Goal: Communication & Community: Answer question/provide support

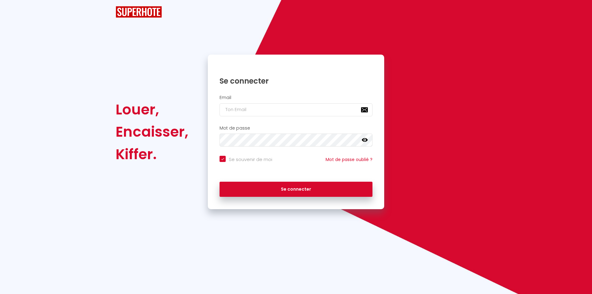
checkbox input "true"
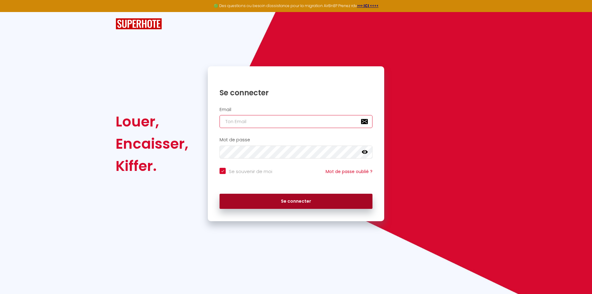
type input "[EMAIL_ADDRESS][DOMAIN_NAME]"
click at [292, 202] on button "Se connecter" at bounding box center [296, 201] width 153 height 15
checkbox input "true"
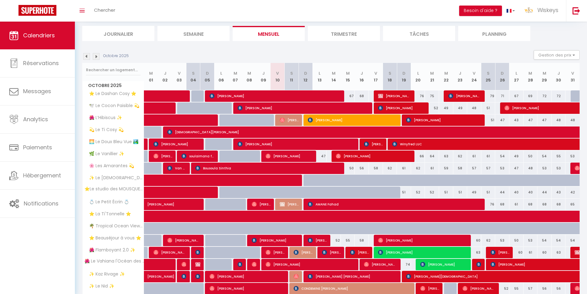
scroll to position [116, 0]
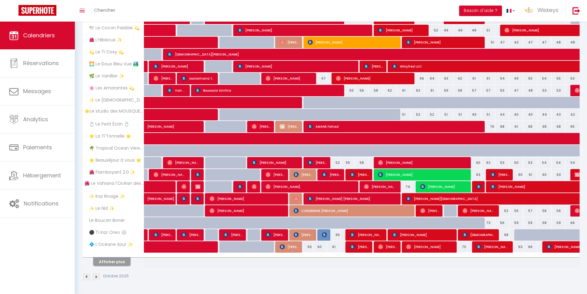
click at [111, 265] on button "Afficher plus" at bounding box center [111, 262] width 37 height 8
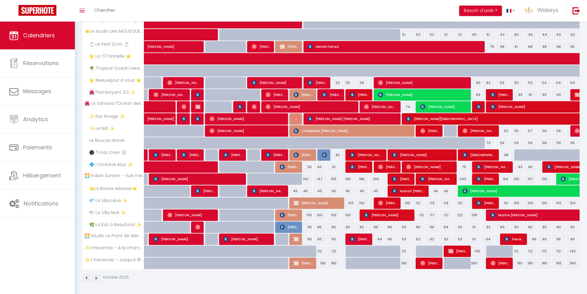
scroll to position [197, 0]
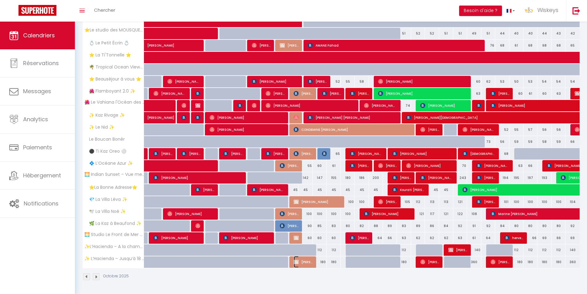
click at [301, 261] on span "[PERSON_NAME]" at bounding box center [303, 262] width 19 height 12
select select "OK"
select select "0"
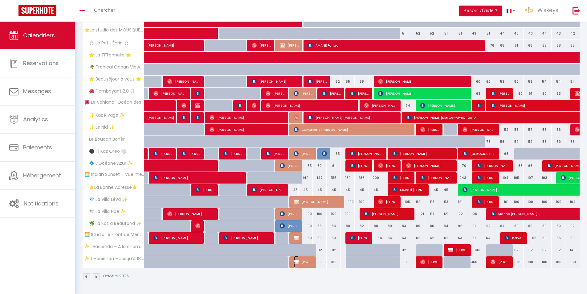
select select "1"
select select
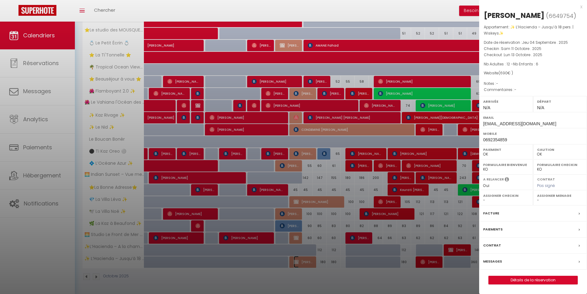
select select "6469"
select select "7998"
click at [259, 80] on div at bounding box center [293, 147] width 587 height 294
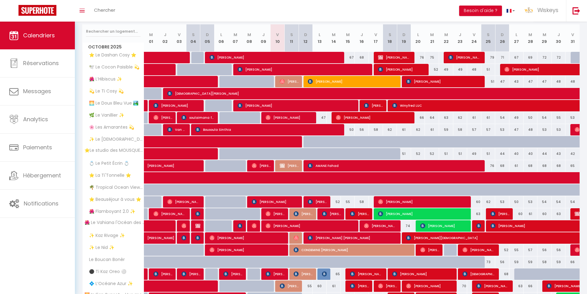
scroll to position [74, 0]
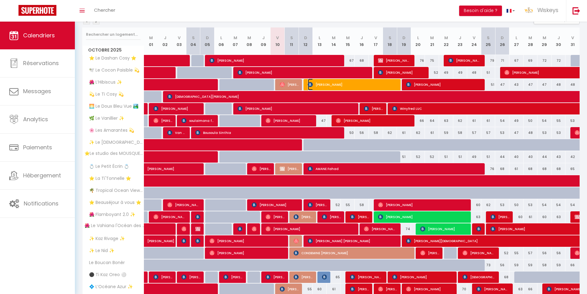
click at [359, 82] on span "[PERSON_NAME]" at bounding box center [353, 85] width 90 height 12
select select "17993"
select select "51857"
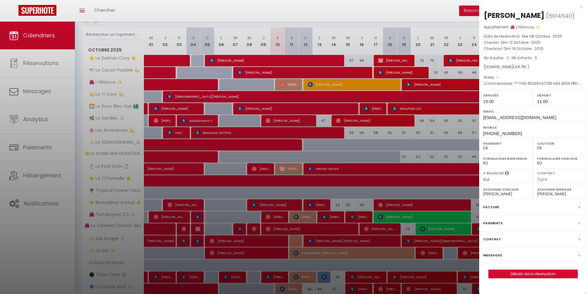
click at [490, 253] on label "Messages" at bounding box center [493, 255] width 19 height 6
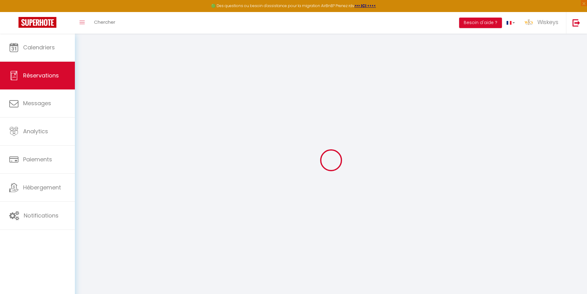
select select
checkbox input "false"
type textarea "** THIS RESERVATION HAS BEEN PRE-PAID ** BOOKING NOTE : Payment charge is EUR 4…"
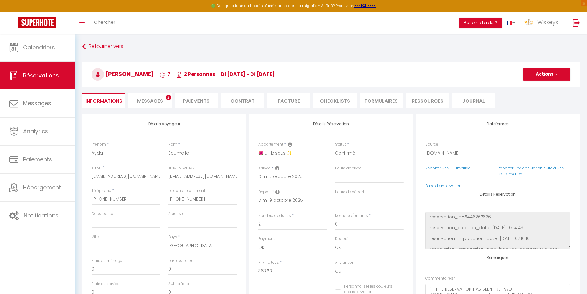
select select
checkbox input "false"
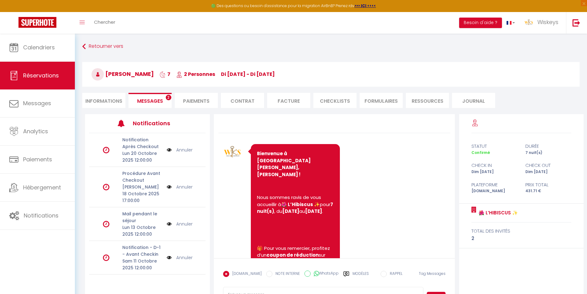
scroll to position [1060, 0]
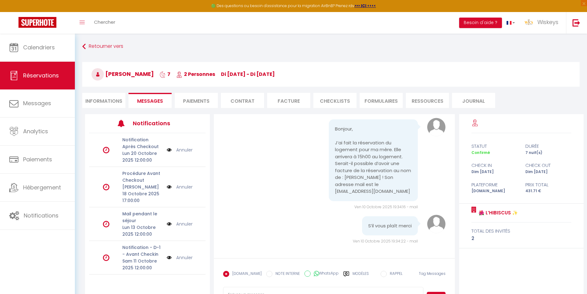
click at [113, 96] on li "Informations" at bounding box center [103, 100] width 43 height 15
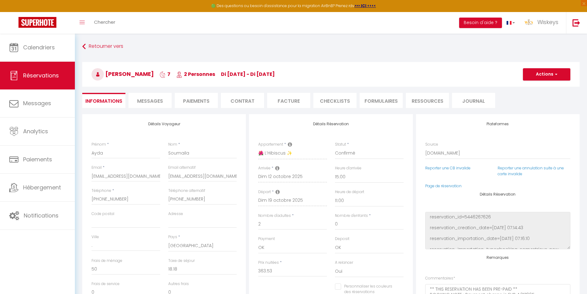
click at [139, 101] on span "Messages" at bounding box center [150, 100] width 26 height 7
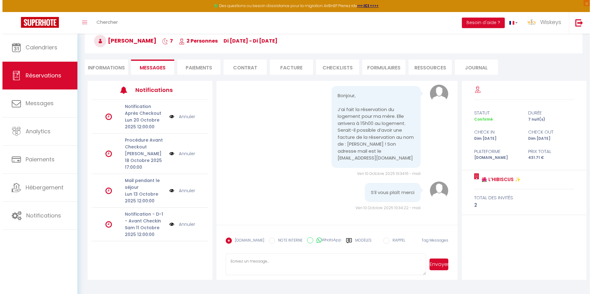
scroll to position [34, 0]
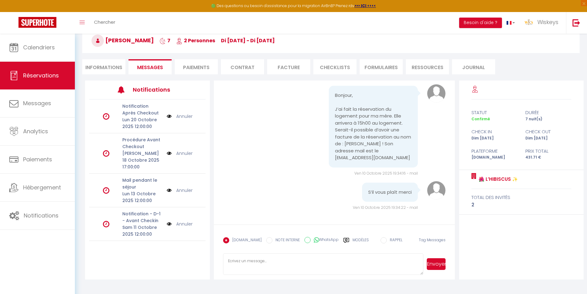
click at [294, 262] on textarea at bounding box center [323, 264] width 201 height 22
type textarea "B"
click at [287, 70] on li "Facture" at bounding box center [288, 66] width 43 height 15
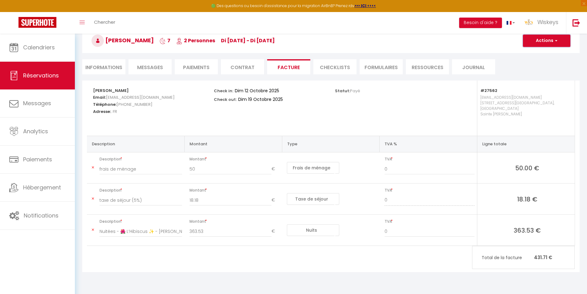
click at [533, 43] on button "Actions" at bounding box center [546, 41] width 47 height 12
click at [543, 68] on link "Envoyer la facture" at bounding box center [543, 70] width 52 height 8
type input "[EMAIL_ADDRESS][DOMAIN_NAME]"
select select "fr"
type input "Votre facture 6914640 - 🌺 L’Hibiscus ✨"
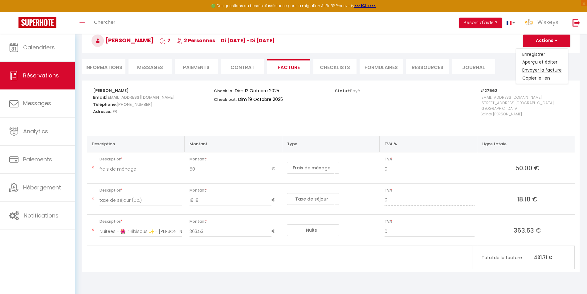
type textarea "Bonjour Ayda, Voici le lien pour télécharger votre facture : [URL][DOMAIN_NAME]…"
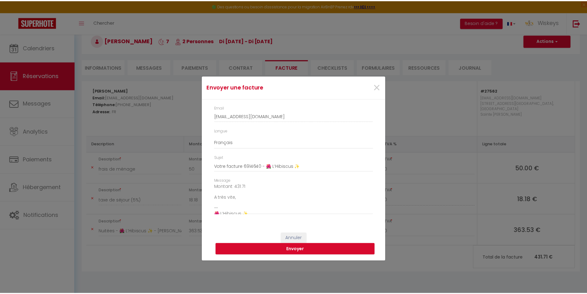
scroll to position [62, 0]
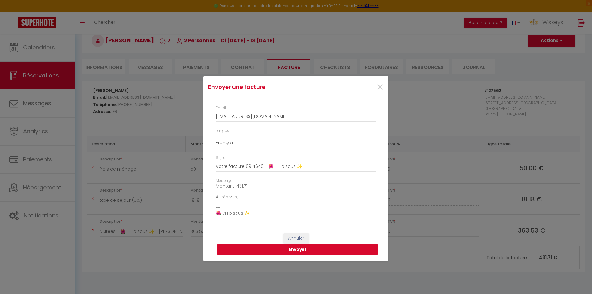
click at [321, 247] on button "Envoyer" at bounding box center [297, 250] width 160 height 12
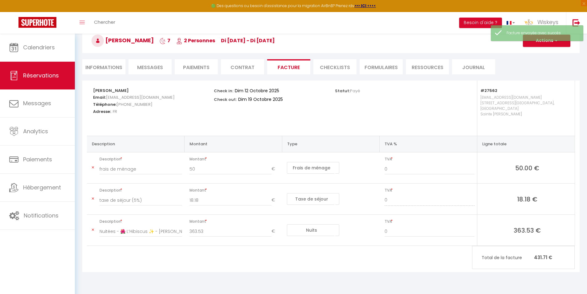
click at [150, 63] on li "Messages" at bounding box center [150, 66] width 43 height 15
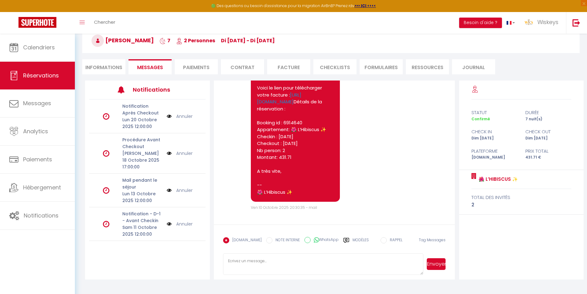
scroll to position [1214, 0]
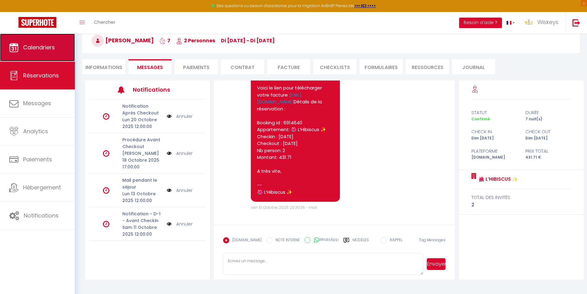
click at [27, 50] on span "Calendriers" at bounding box center [39, 47] width 32 height 8
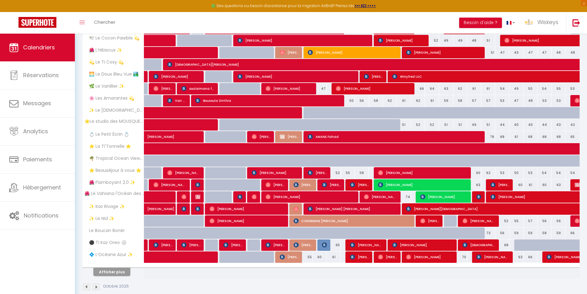
scroll to position [123, 0]
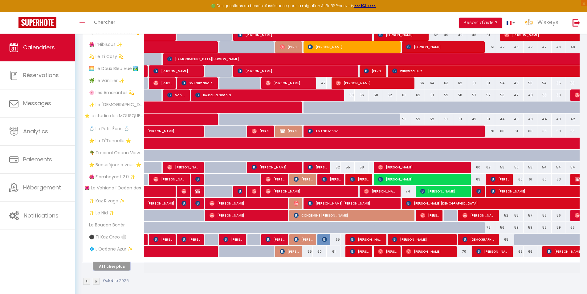
click at [118, 270] on button "Afficher plus" at bounding box center [111, 266] width 37 height 8
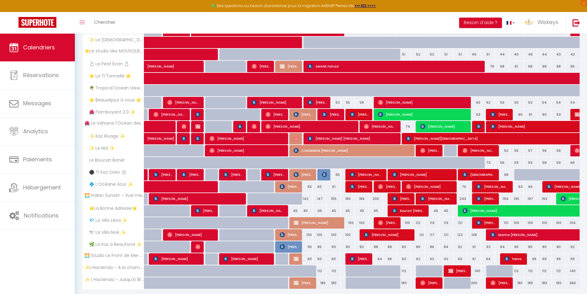
scroll to position [178, 0]
